Goal: Find specific page/section: Locate item on page

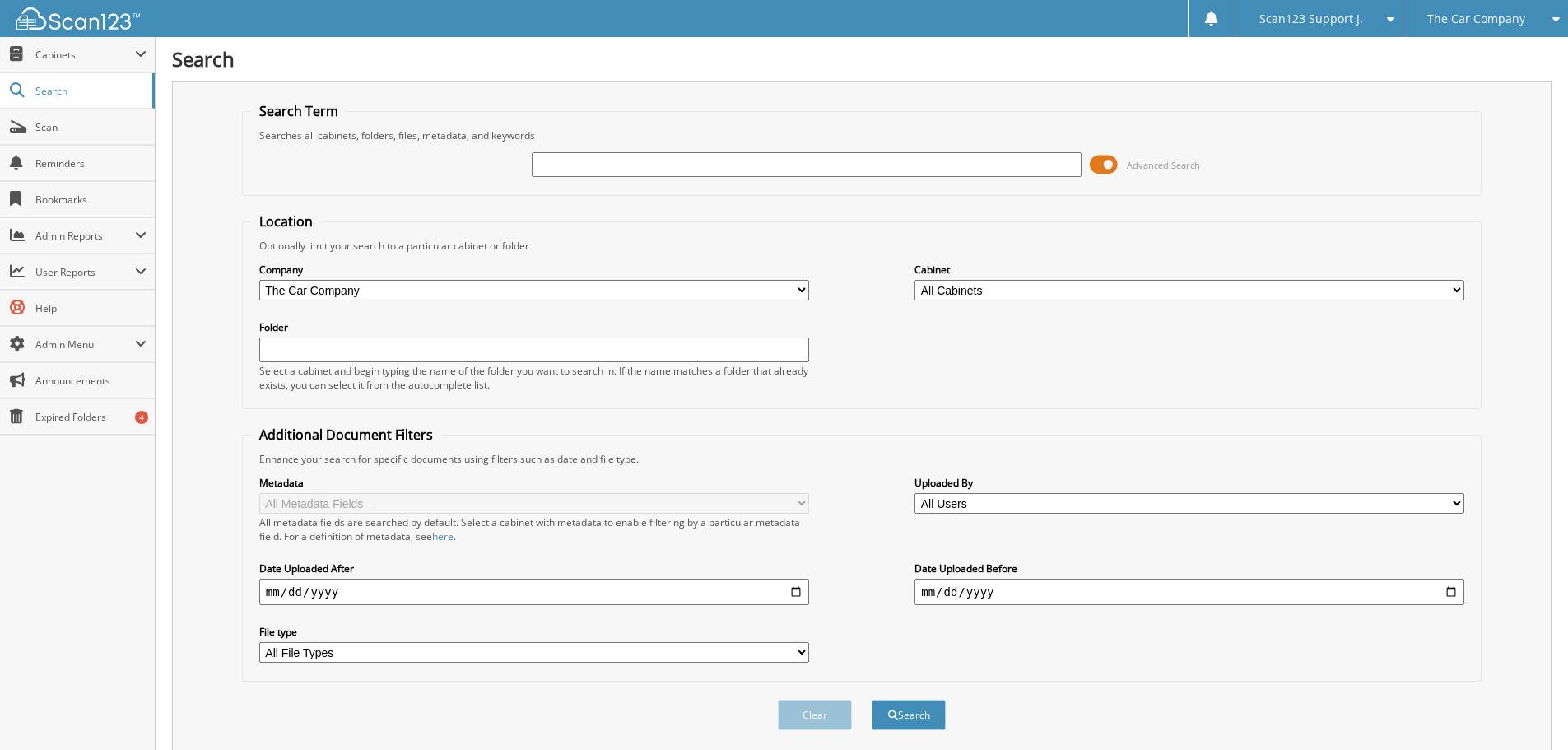
click at [506, 289] on select "All Companies in Scan123 Auto Demo Group The Car Company The Second Car Company" at bounding box center [534, 290] width 550 height 20
drag, startPoint x: 641, startPoint y: 163, endPoint x: 647, endPoint y: 157, distance: 8.5
click at [645, 163] on input "text" at bounding box center [806, 164] width 550 height 25
click at [843, 161] on input "text" at bounding box center [806, 164] width 550 height 25
type input "test"
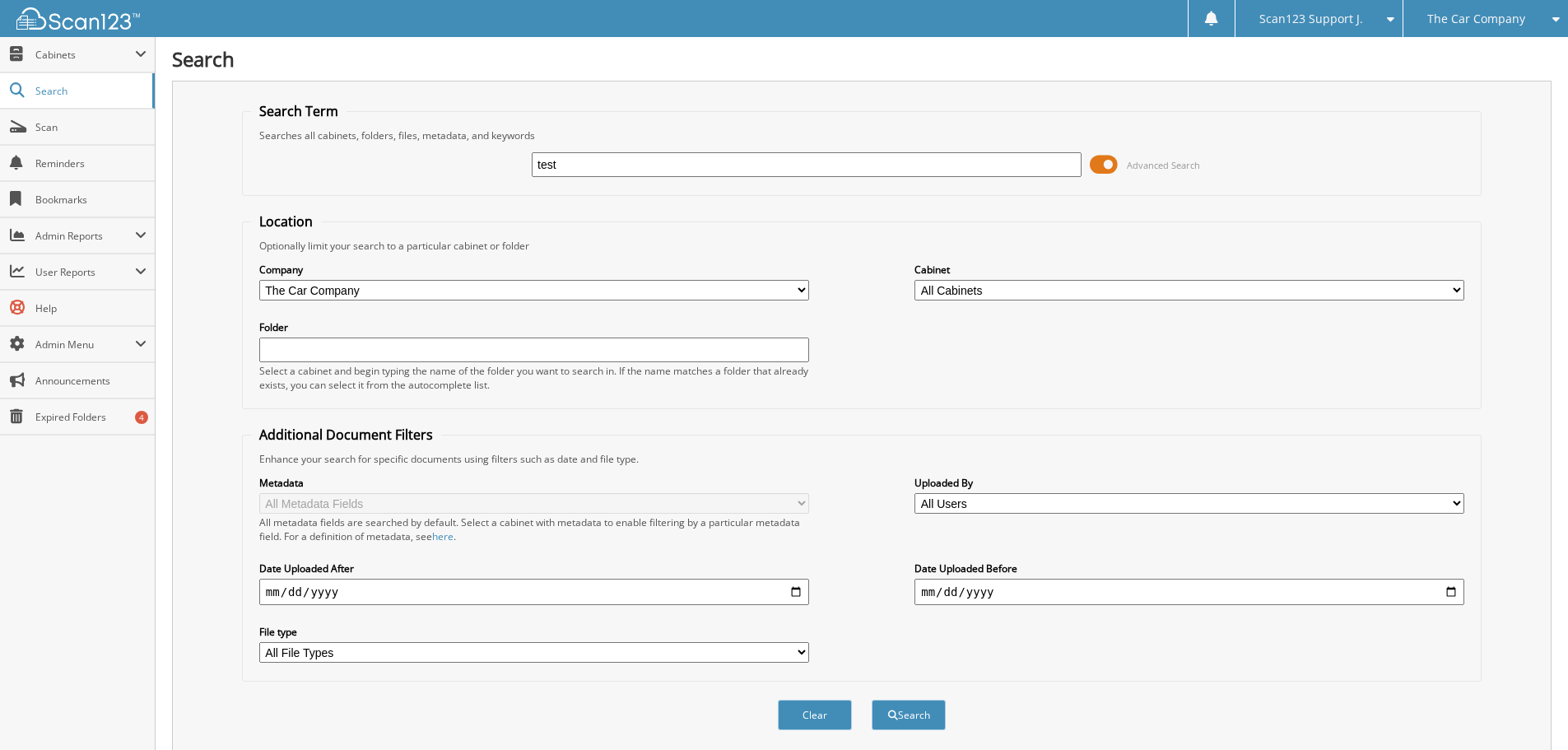
click at [871, 700] on button "Search" at bounding box center [908, 715] width 74 height 31
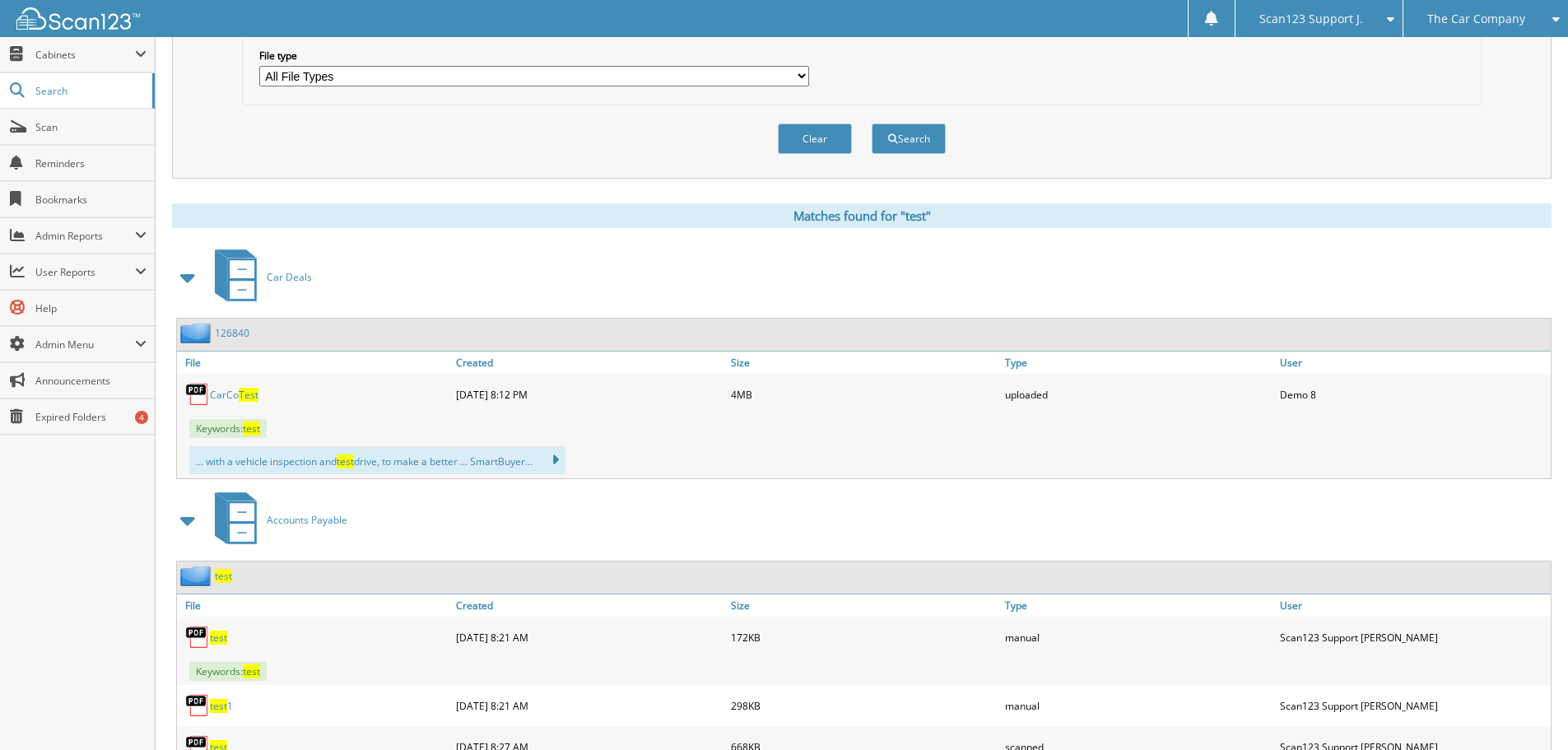
scroll to position [742, 0]
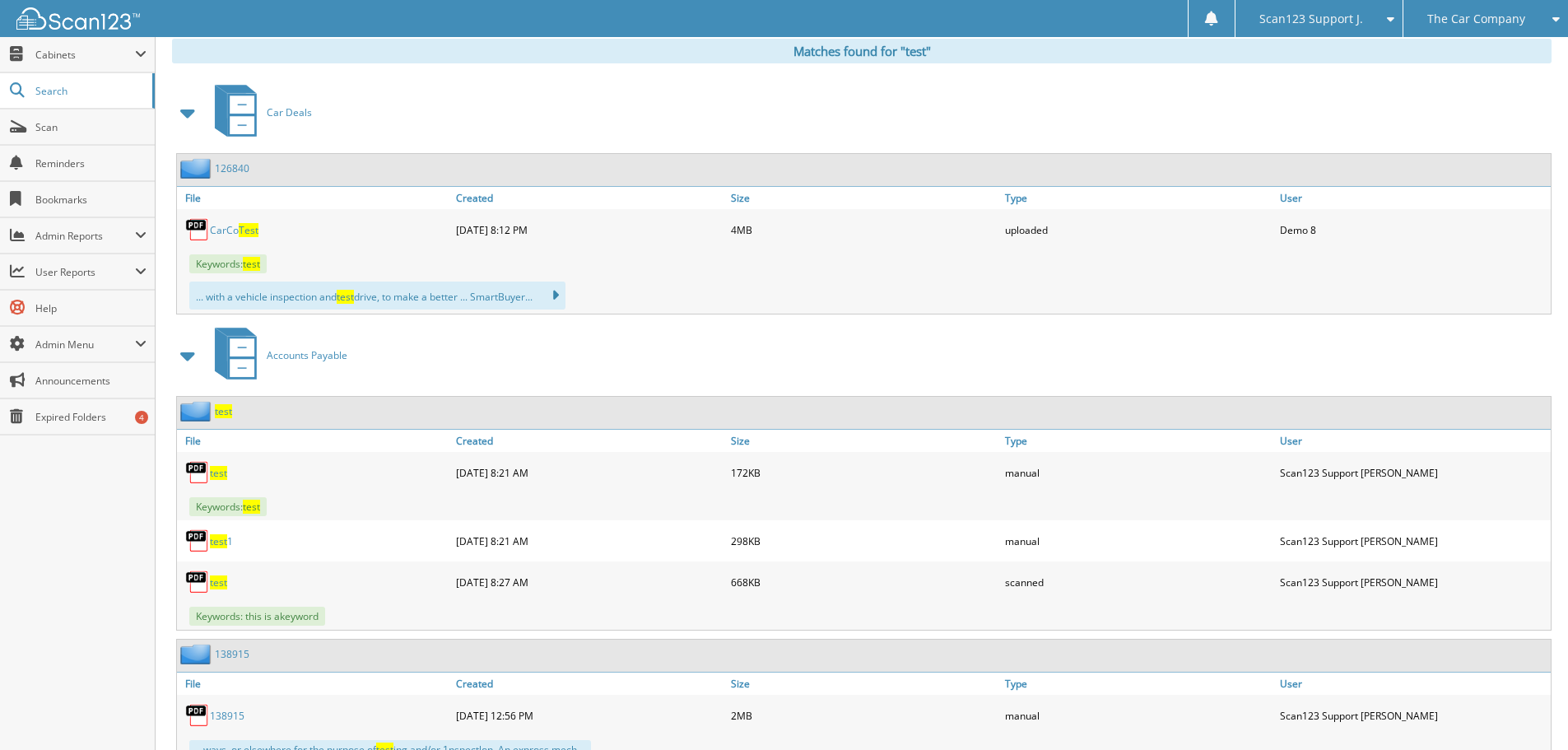
click at [354, 296] on span "test" at bounding box center [345, 296] width 18 height 14
click at [559, 293] on icon at bounding box center [547, 296] width 24 height 23
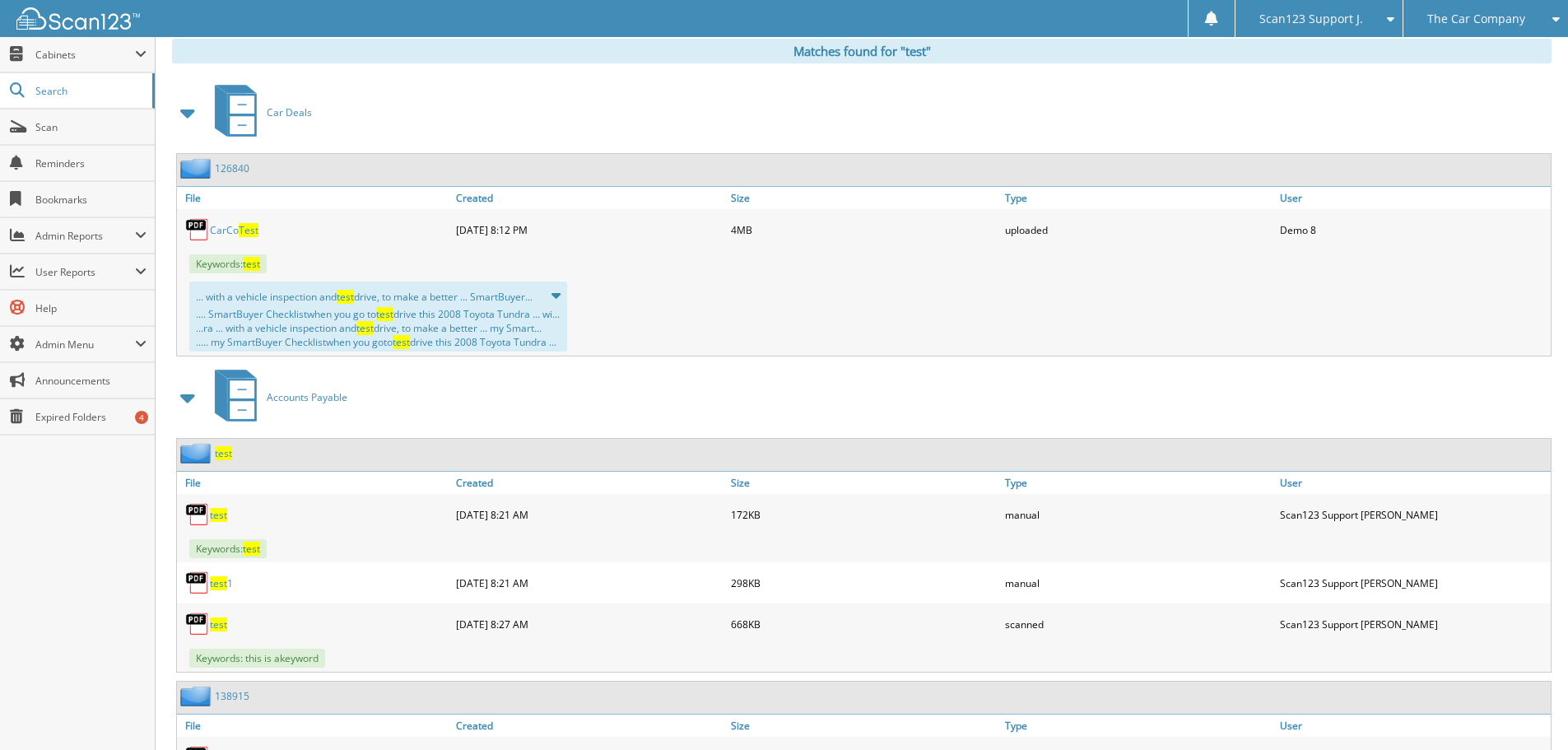
drag, startPoint x: 365, startPoint y: 316, endPoint x: 478, endPoint y: 322, distance: 113.2
click at [478, 322] on div ".... SmartBuyer Checklistwhen you go to test drive this 2008 Toyota Tundra ... …" at bounding box center [378, 328] width 365 height 42
click at [110, 502] on div "Close Cabinets This Company All Companies Email Addresses" at bounding box center [77, 393] width 155 height 713
